Goal: Check status: Check status

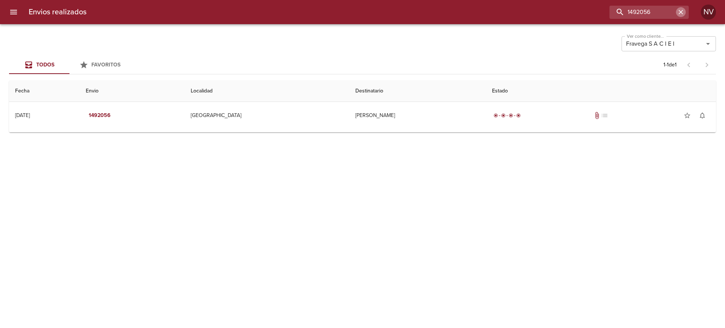
drag, startPoint x: 678, startPoint y: 14, endPoint x: 473, endPoint y: 47, distance: 207.8
click at [678, 14] on icon "button" at bounding box center [681, 12] width 8 height 8
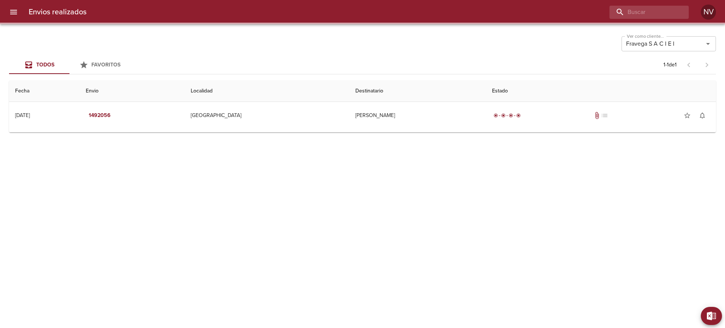
click at [18, 11] on button "menu" at bounding box center [14, 12] width 18 height 18
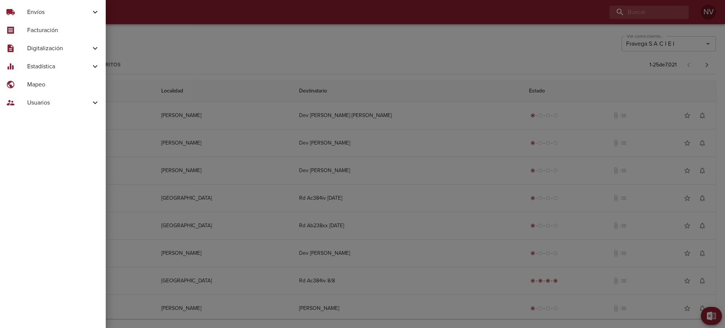
click at [63, 53] on span "Digitalización" at bounding box center [58, 48] width 63 height 9
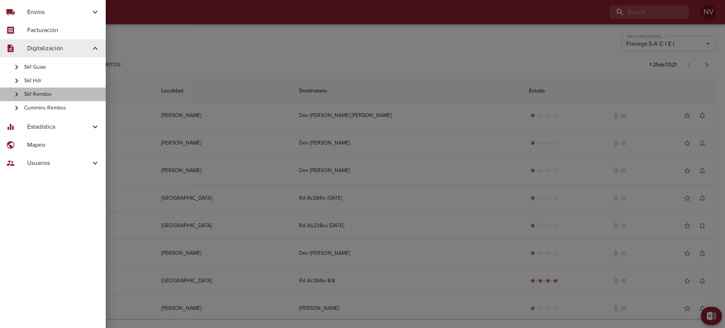
click at [67, 93] on span "Skf Remitos" at bounding box center [62, 95] width 76 height 8
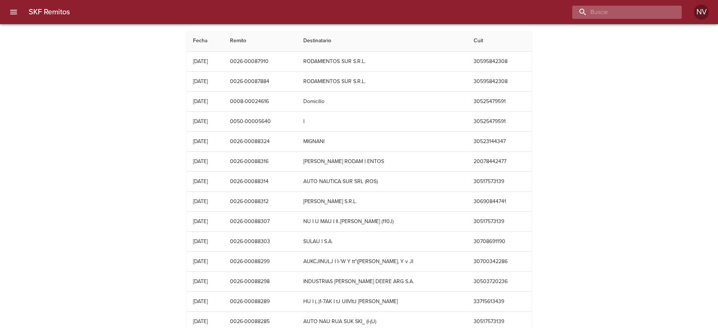
click at [634, 13] on input "buscar" at bounding box center [620, 12] width 97 height 13
paste input "0026-00077730"
type input "0026-00077730"
click at [634, 12] on input "0026-00077730" at bounding box center [620, 12] width 97 height 13
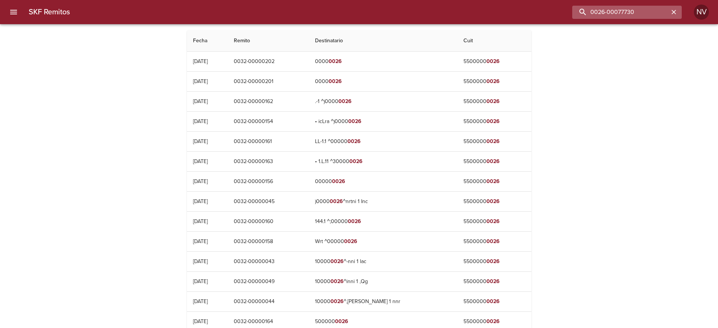
drag, startPoint x: 606, startPoint y: 13, endPoint x: 577, endPoint y: 6, distance: 29.9
click at [577, 6] on input "0026-00077730" at bounding box center [620, 12] width 97 height 13
type input "00077730"
